Goal: Find specific page/section: Find specific page/section

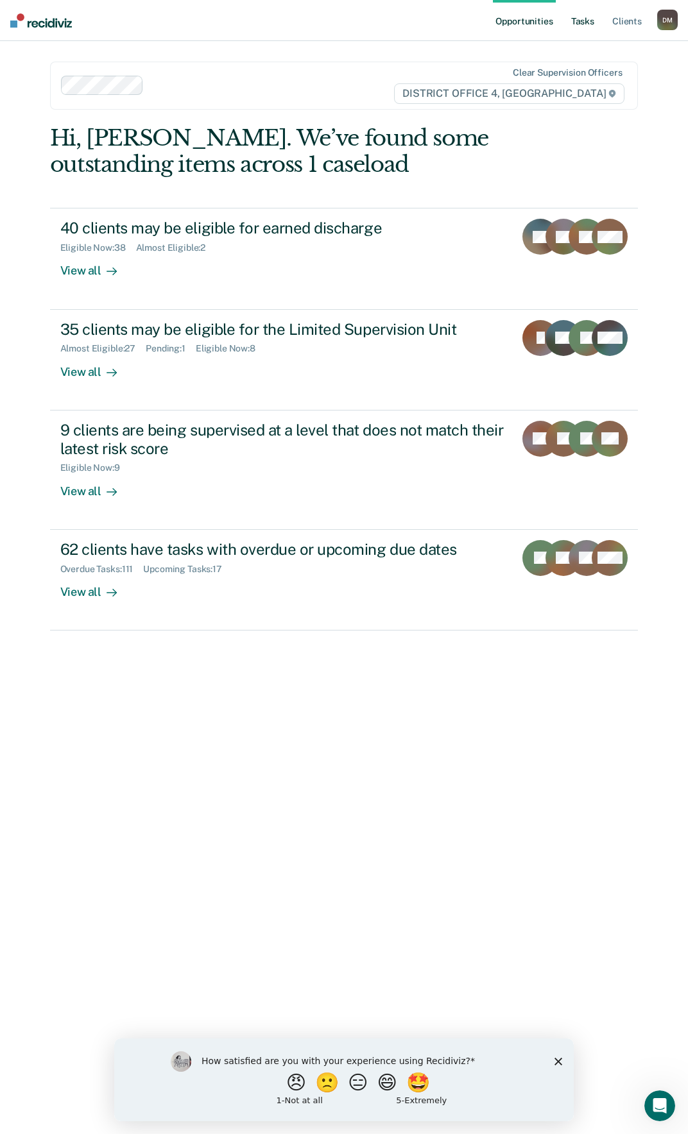
click at [574, 21] on link "Tasks" at bounding box center [583, 20] width 28 height 41
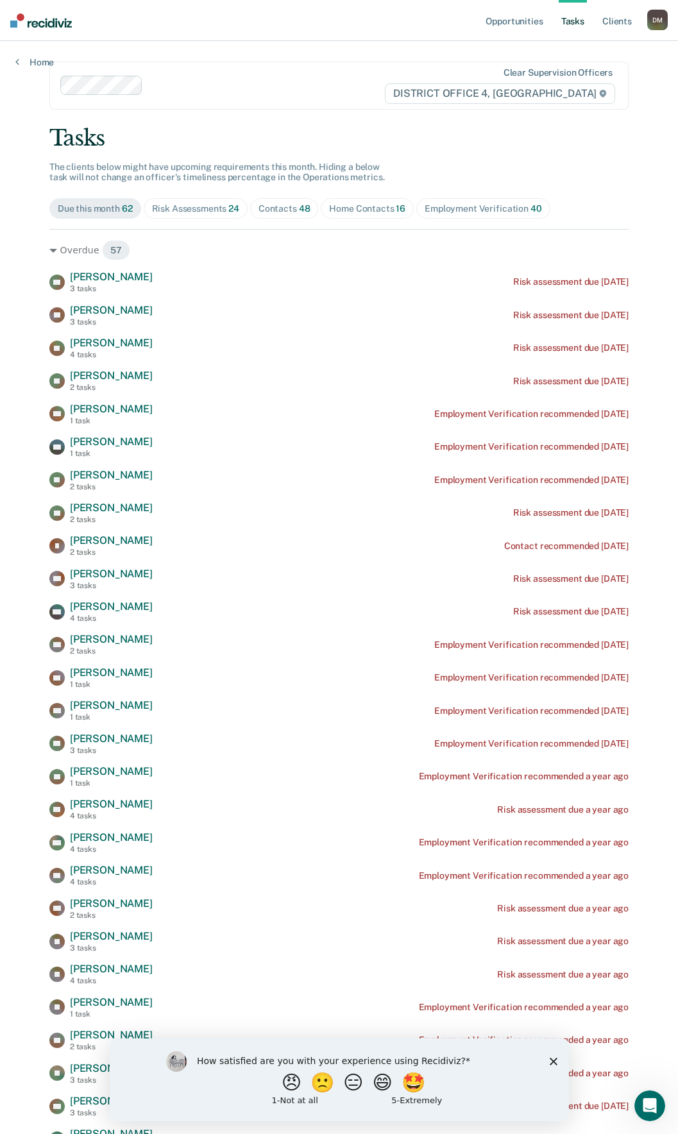
click at [299, 203] on span "48" at bounding box center [305, 208] width 12 height 10
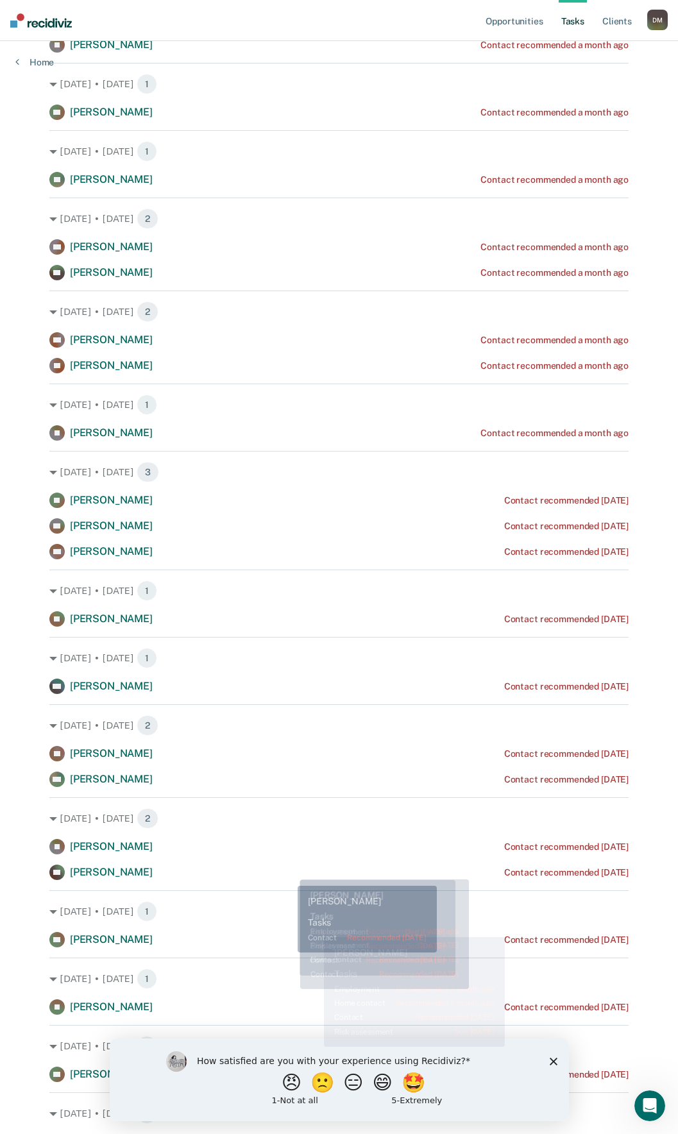
scroll to position [941, 0]
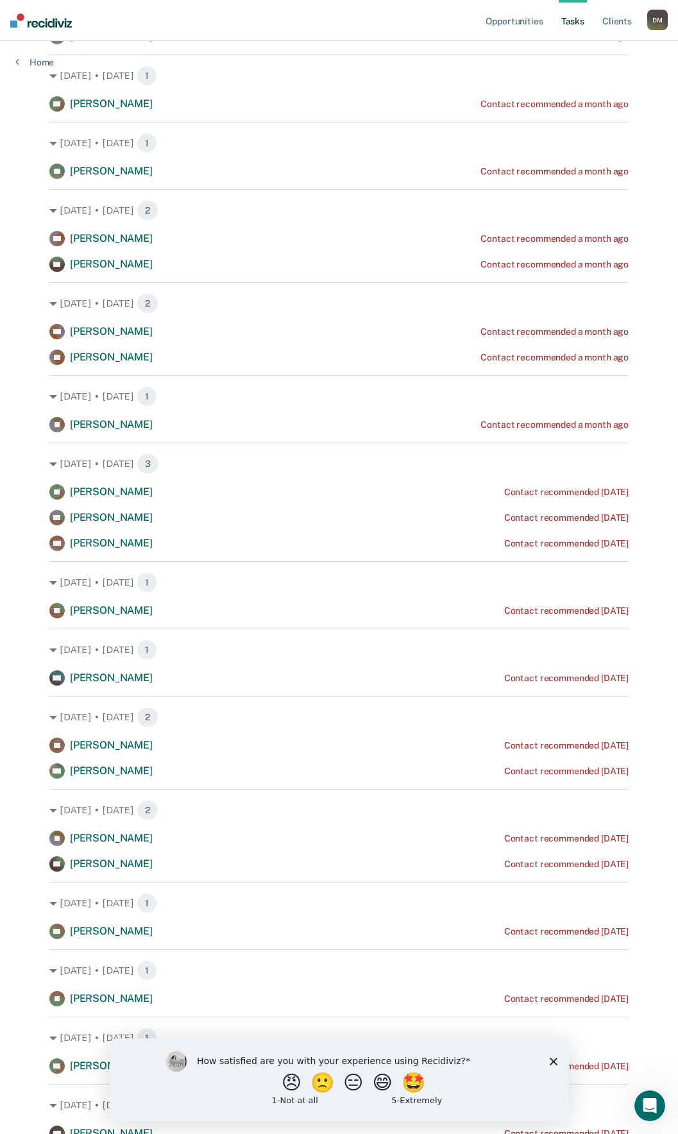
click at [551, 1063] on polygon "Close survey" at bounding box center [553, 1061] width 8 height 8
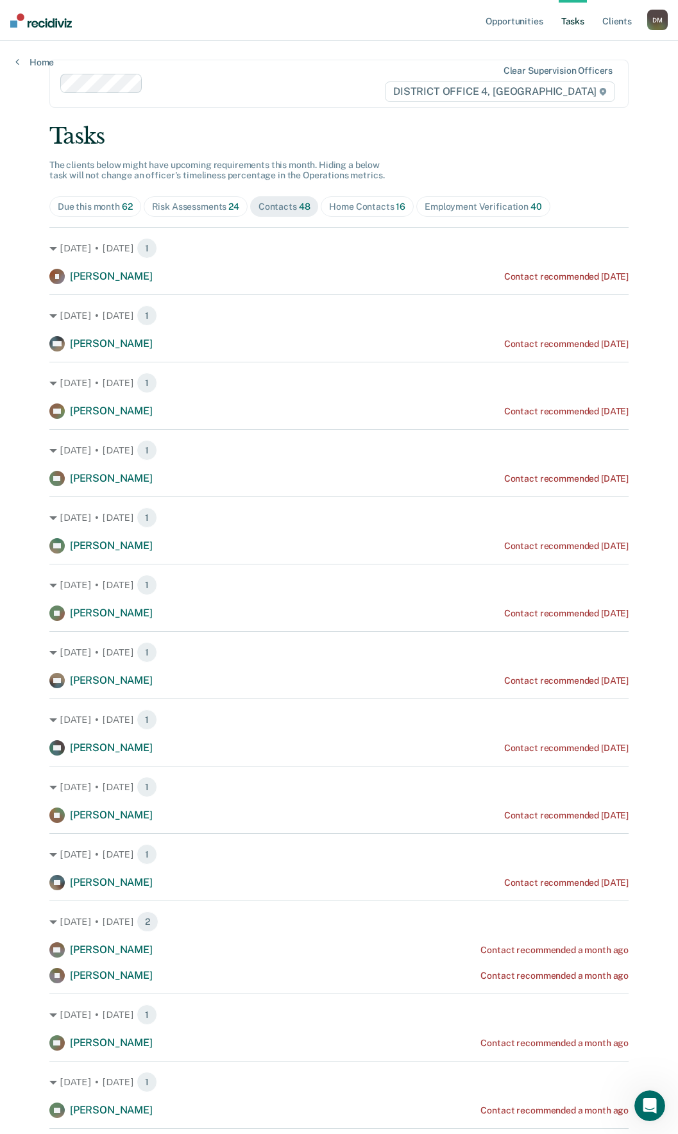
scroll to position [0, 0]
